Goal: Information Seeking & Learning: Check status

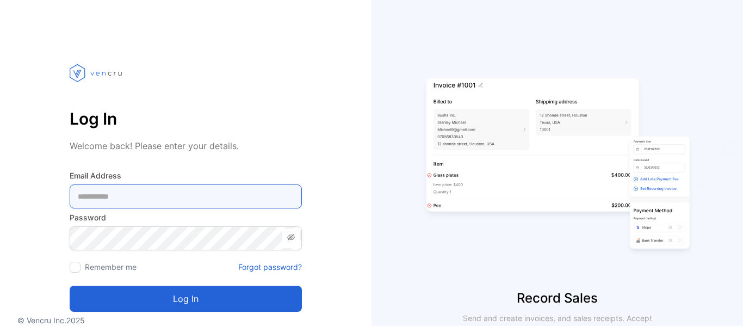
drag, startPoint x: 167, startPoint y: 205, endPoint x: 170, endPoint y: 184, distance: 20.3
click at [167, 205] on Address-inputemail "email" at bounding box center [186, 196] width 232 height 24
type Address-inputemail "**********"
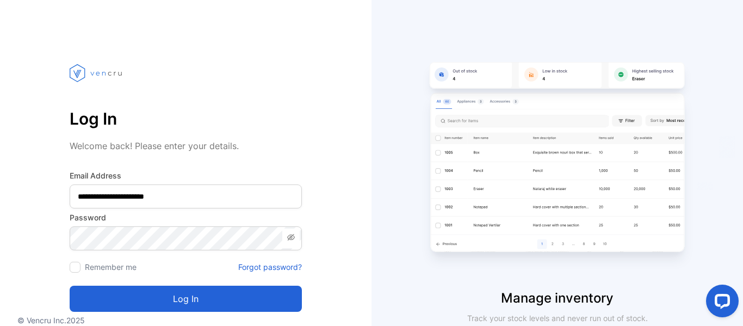
click at [190, 300] on button "Log in" at bounding box center [186, 299] width 232 height 26
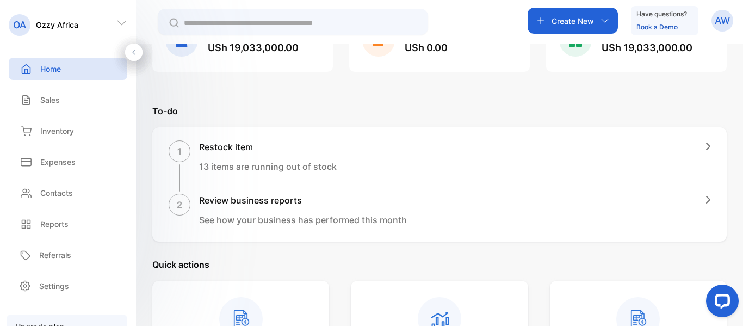
scroll to position [109, 0]
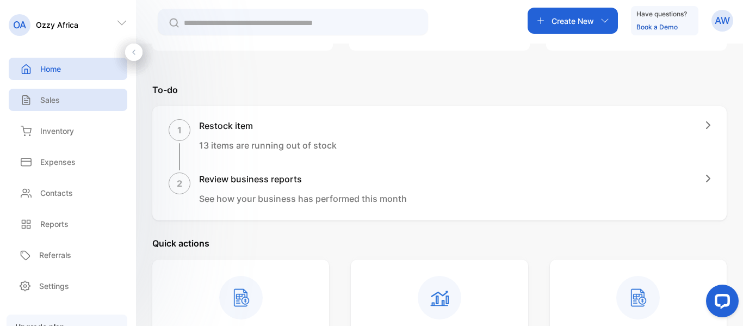
click at [47, 100] on p "Sales" at bounding box center [50, 99] width 20 height 11
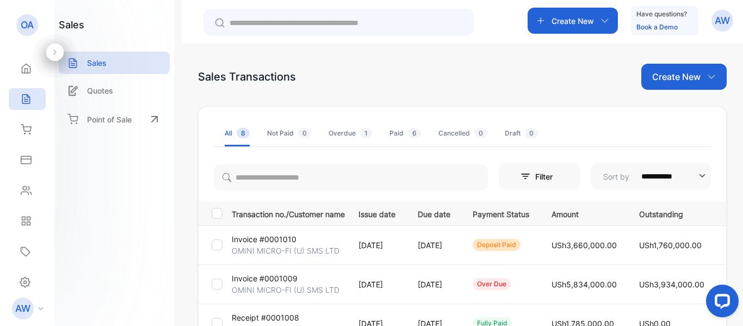
click at [606, 21] on icon "button" at bounding box center [605, 20] width 9 height 9
click at [435, 72] on div "Sales Transactions Create New" at bounding box center [462, 77] width 529 height 26
click at [26, 216] on icon at bounding box center [26, 220] width 11 height 11
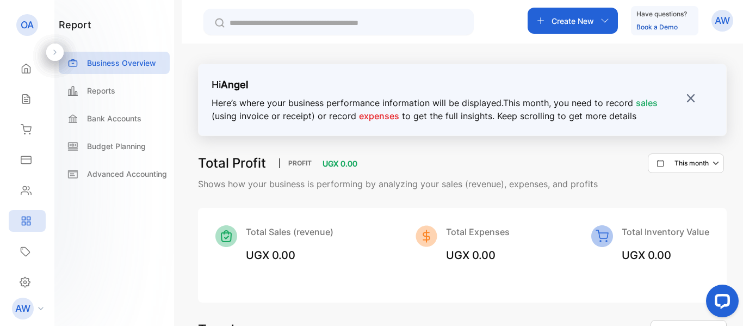
click at [687, 99] on img at bounding box center [691, 98] width 10 height 10
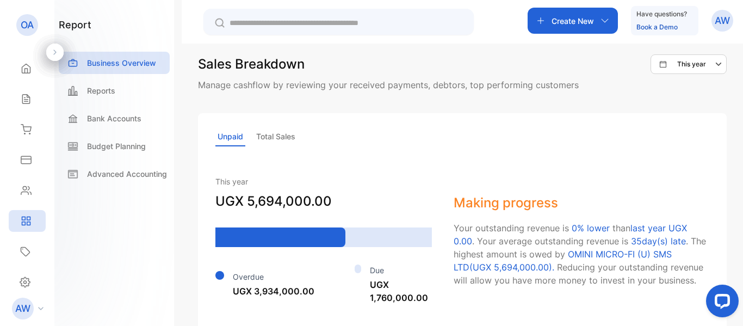
scroll to position [742, 0]
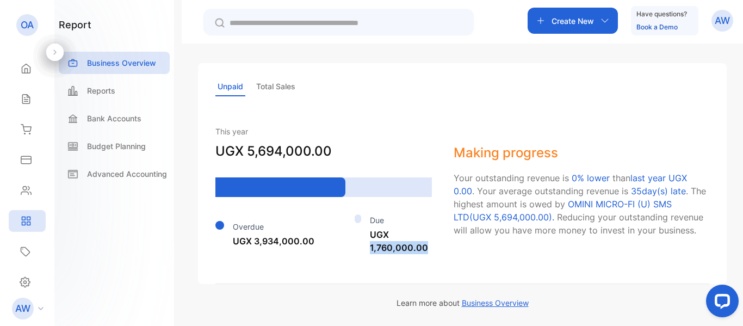
drag, startPoint x: 432, startPoint y: 246, endPoint x: 350, endPoint y: 259, distance: 83.6
click at [350, 259] on div "This year UGX 5,694,000.00 Overdue UGX 3,934,000.00 Due UGX 1,760,000.00 Making…" at bounding box center [462, 199] width 494 height 169
click at [410, 113] on div "Unpaid Total Sales This year UGX 5,694,000.00 Overdue UGX 3,934,000.00 Due UGX …" at bounding box center [462, 173] width 529 height 221
click at [24, 66] on icon at bounding box center [26, 68] width 11 height 11
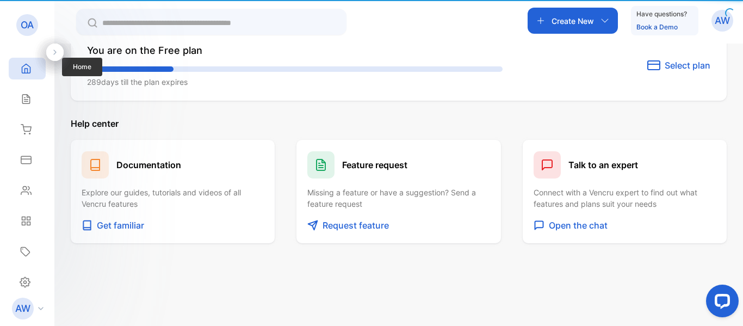
scroll to position [642, 0]
